Goal: Task Accomplishment & Management: Manage account settings

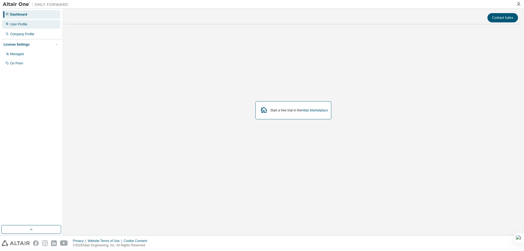
click at [40, 23] on div "User Profile" at bounding box center [31, 24] width 58 height 9
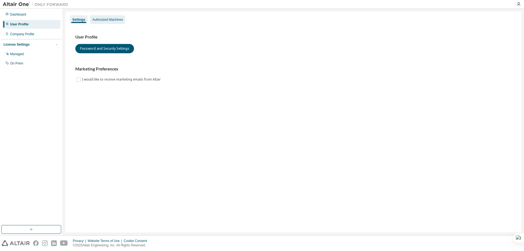
click at [113, 22] on div "Authorized Machines" at bounding box center [107, 19] width 35 height 9
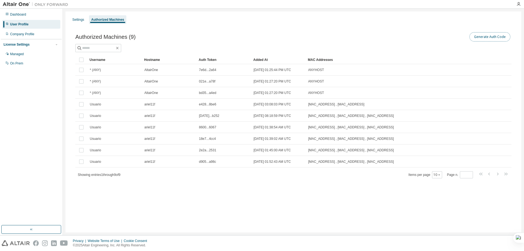
click at [486, 38] on button "Generate Auth Code" at bounding box center [489, 36] width 41 height 9
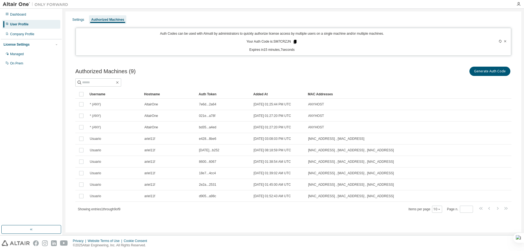
click at [295, 42] on icon at bounding box center [295, 42] width 3 height 4
click at [499, 40] on icon at bounding box center [499, 41] width 3 height 3
click at [294, 43] on icon at bounding box center [294, 41] width 5 height 5
click at [295, 41] on icon at bounding box center [294, 42] width 3 height 4
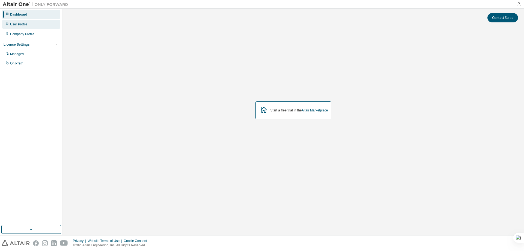
click at [20, 26] on div "User Profile" at bounding box center [18, 24] width 17 height 4
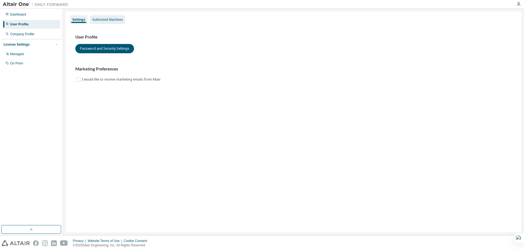
click at [113, 18] on div "Authorized Machines" at bounding box center [107, 19] width 31 height 4
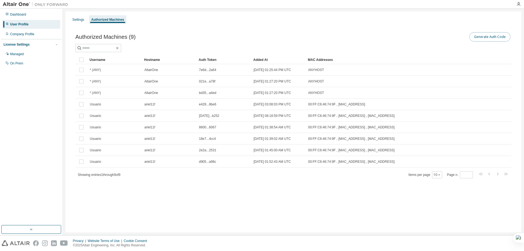
click at [488, 38] on button "Generate Auth Code" at bounding box center [489, 36] width 41 height 9
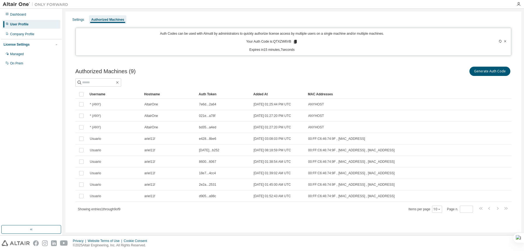
click at [295, 41] on icon at bounding box center [295, 42] width 3 height 4
